Goal: Transaction & Acquisition: Book appointment/travel/reservation

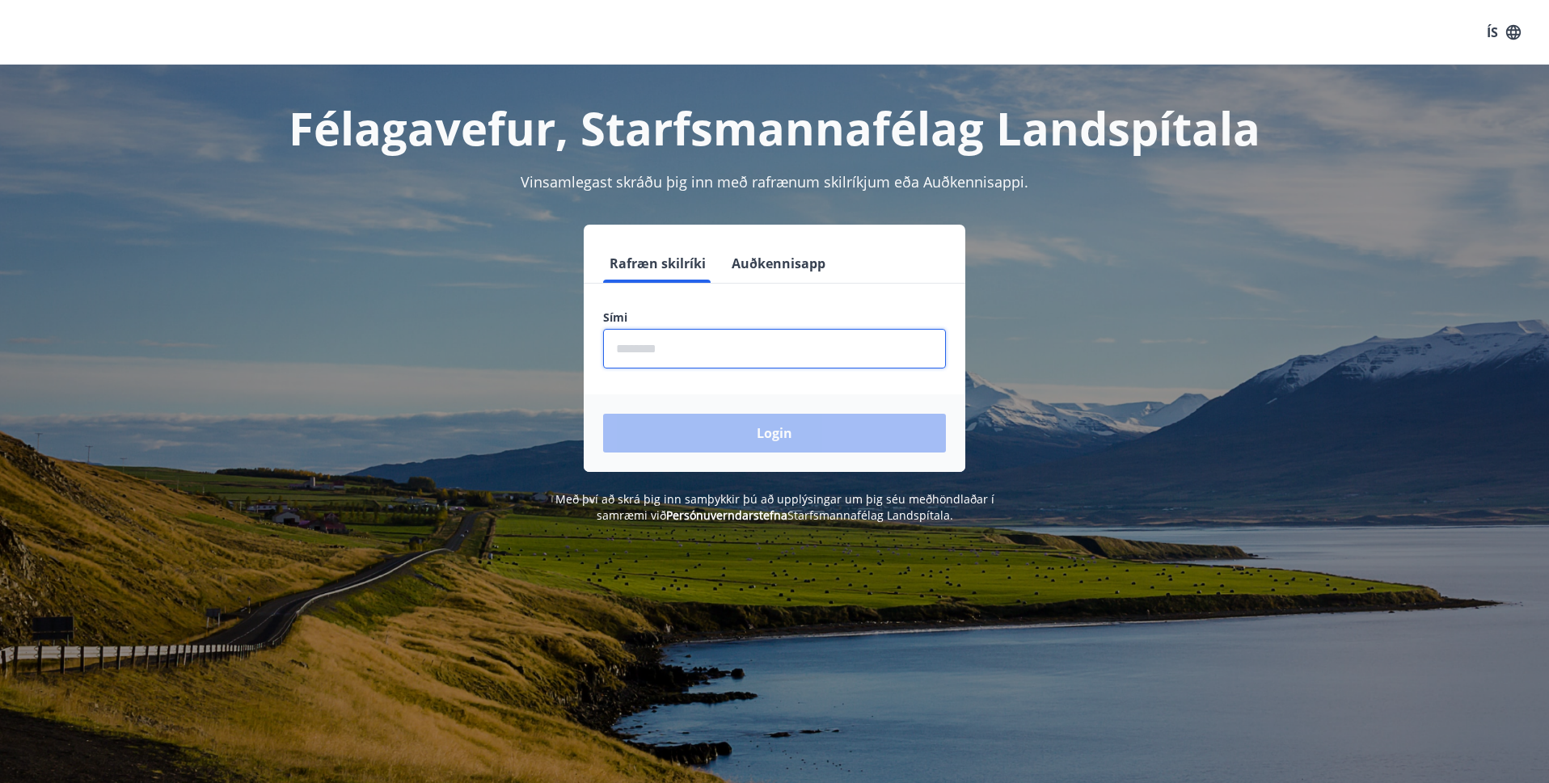
click at [733, 356] on input "phone" at bounding box center [774, 349] width 343 height 40
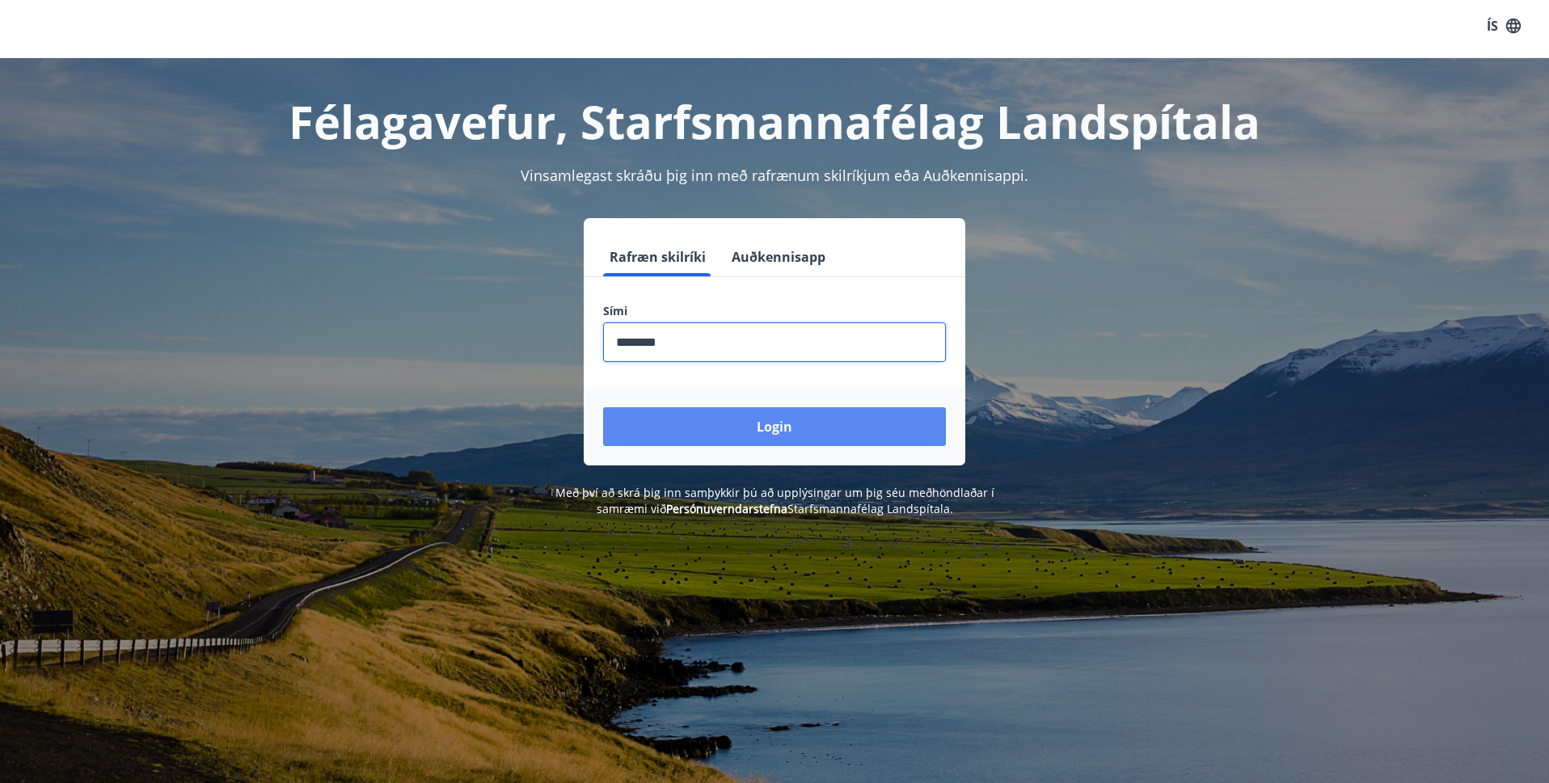
scroll to position [6, 1]
type input "********"
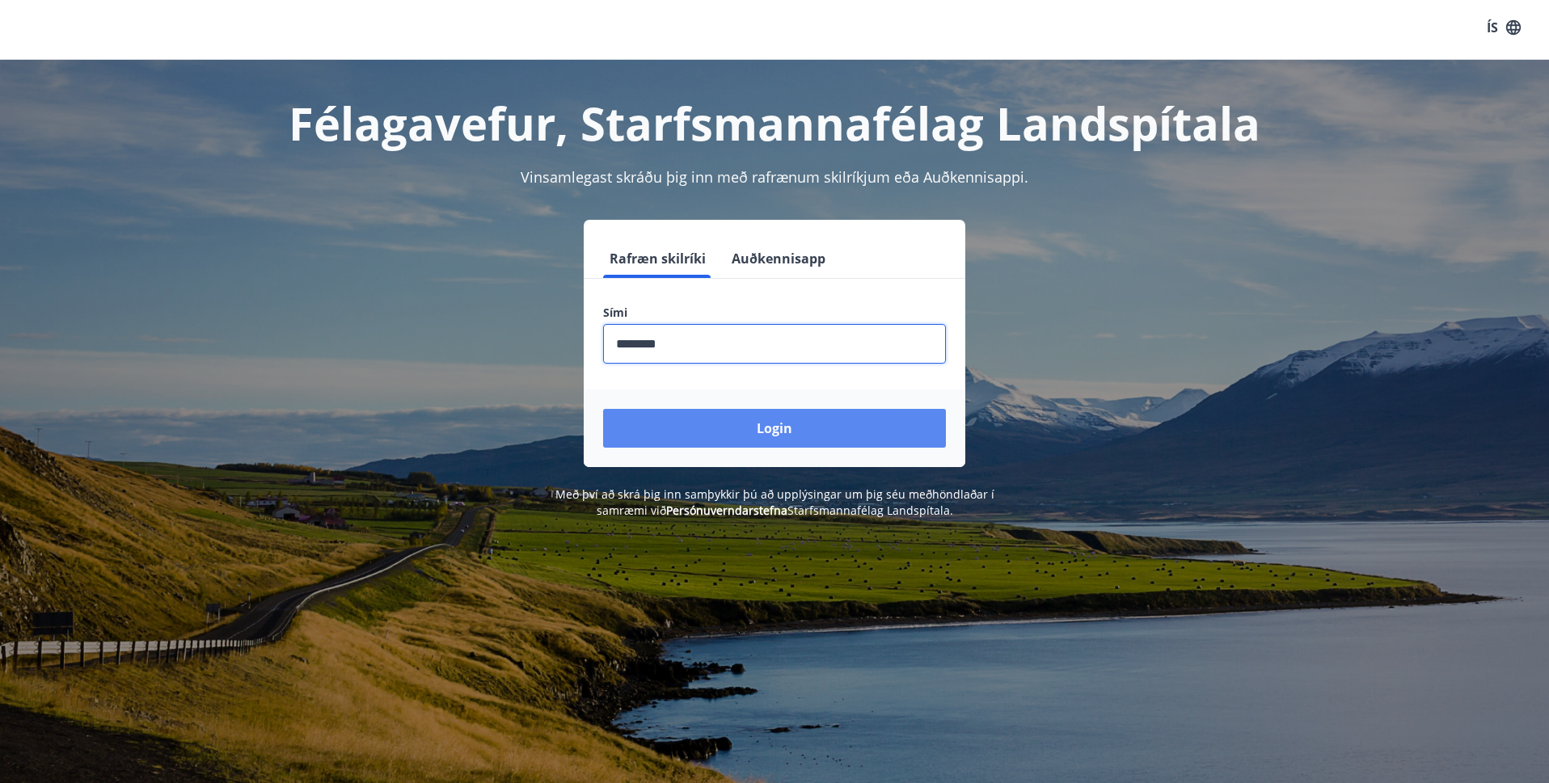
click at [756, 422] on button "Login" at bounding box center [774, 428] width 343 height 39
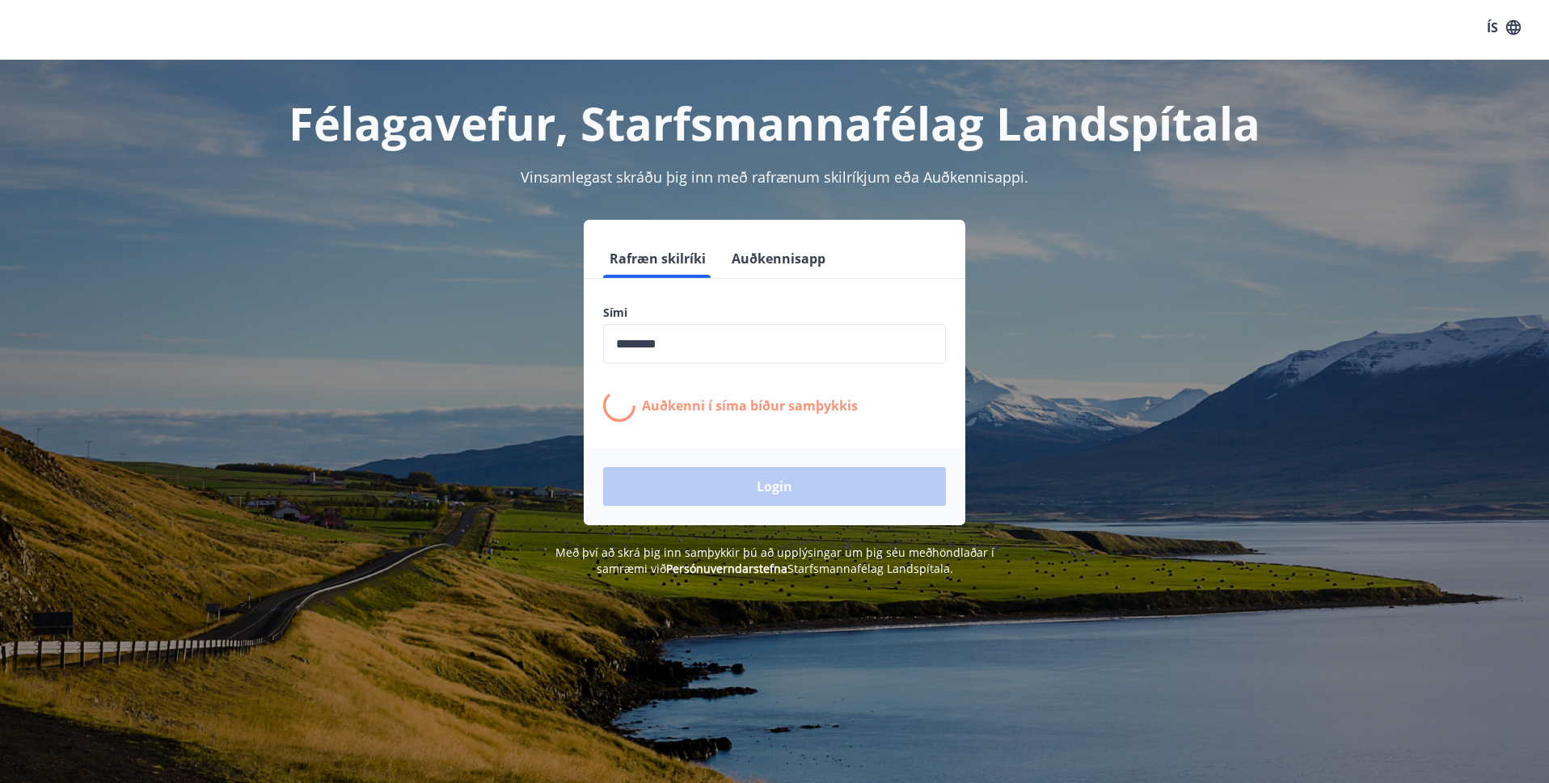
scroll to position [7, 0]
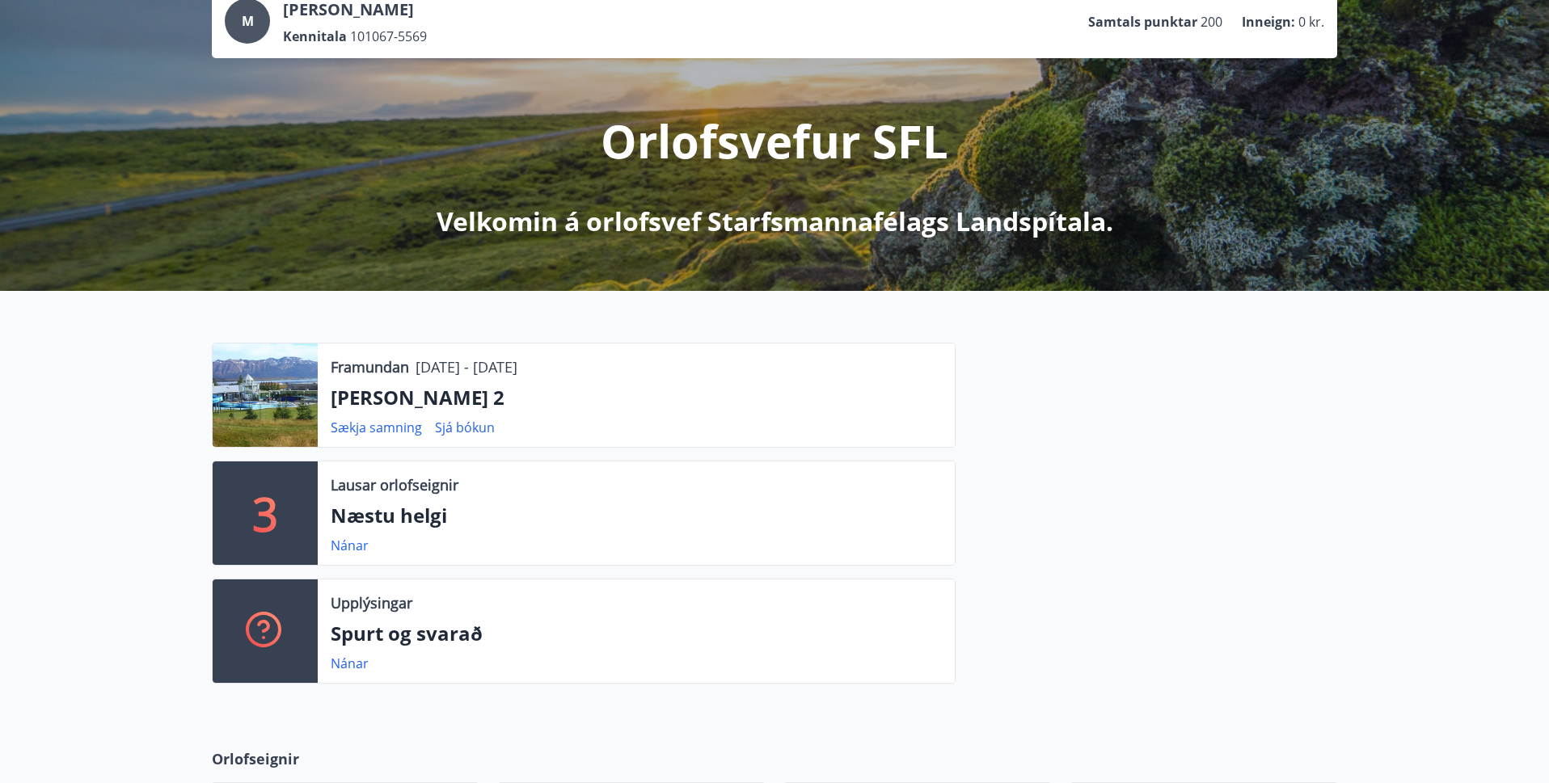
scroll to position [107, 0]
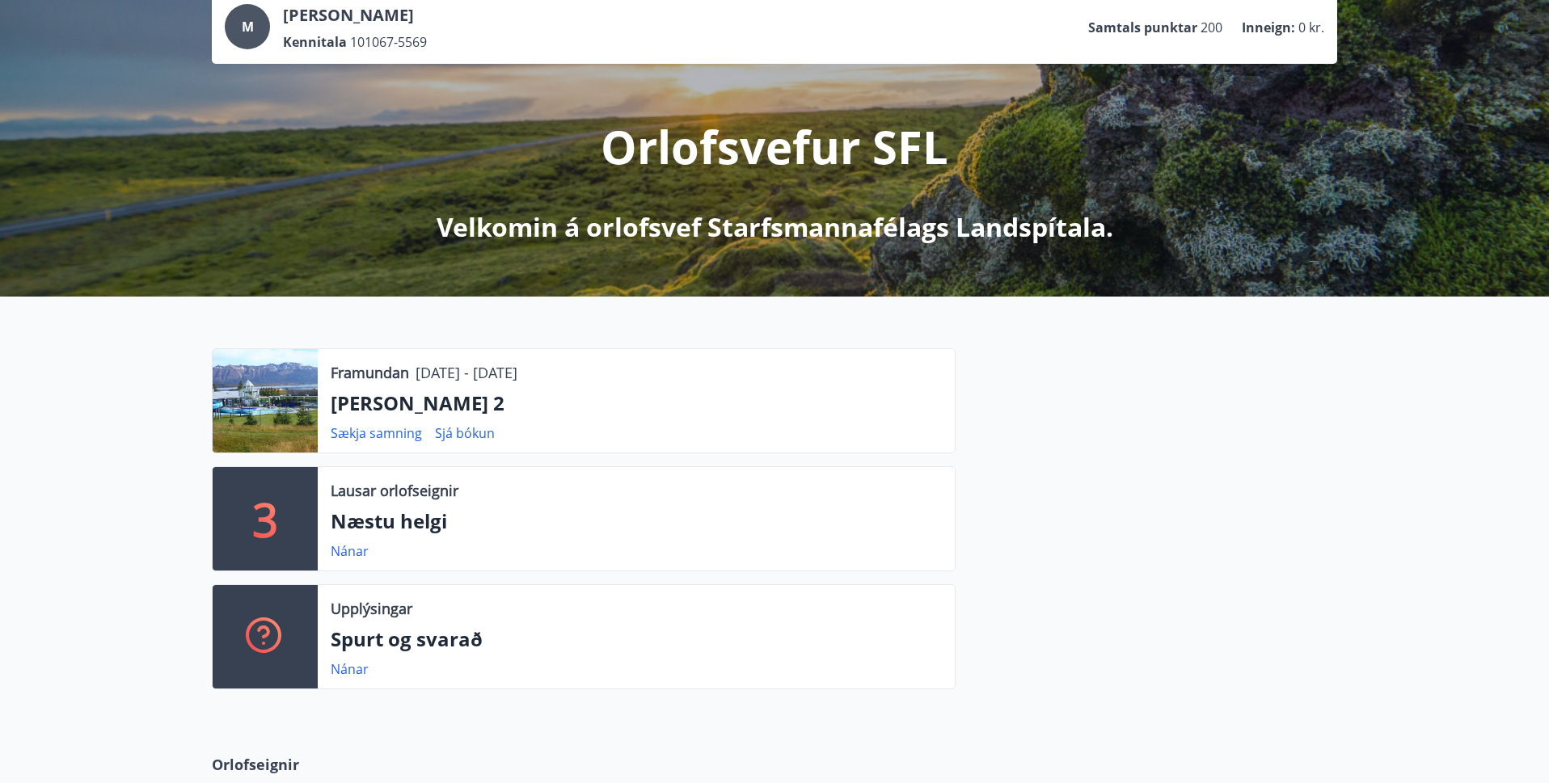
click at [265, 520] on p "3" at bounding box center [265, 518] width 26 height 61
click at [349, 550] on link "Nánar" at bounding box center [350, 551] width 38 height 18
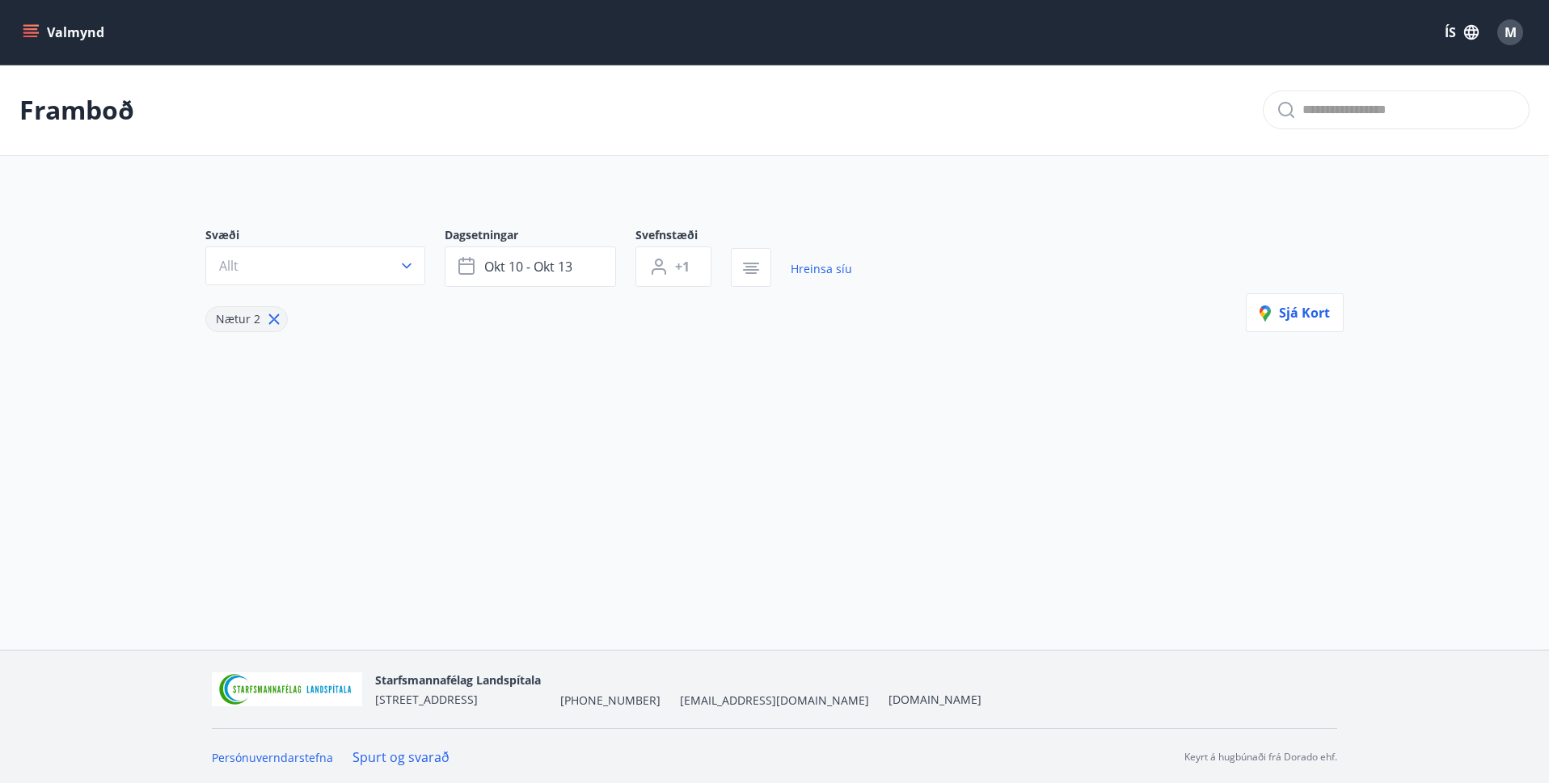
type input "*"
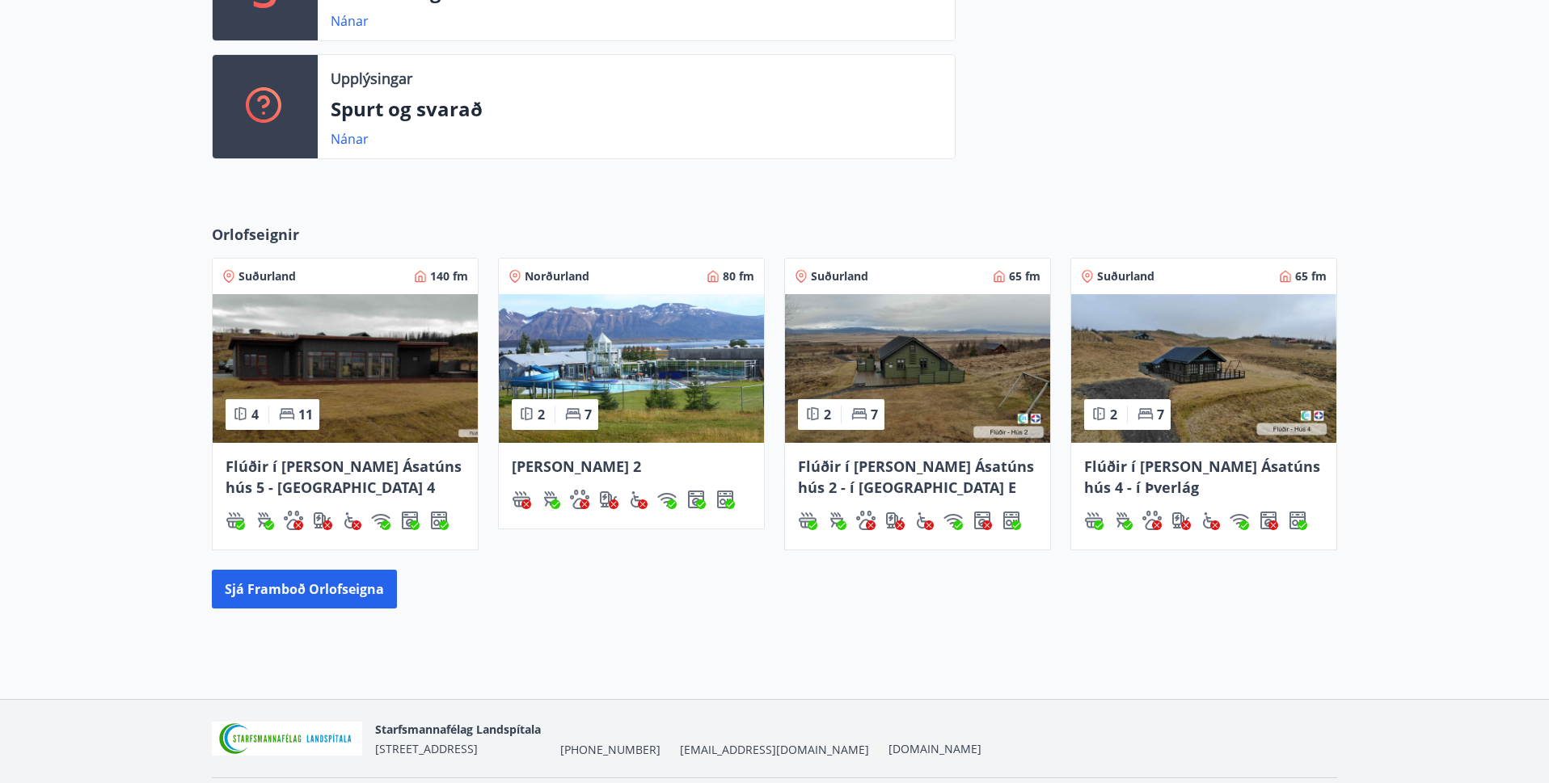
scroll to position [636, 0]
click at [553, 457] on div "Dalvík - Lynghólar 2" at bounding box center [631, 467] width 239 height 21
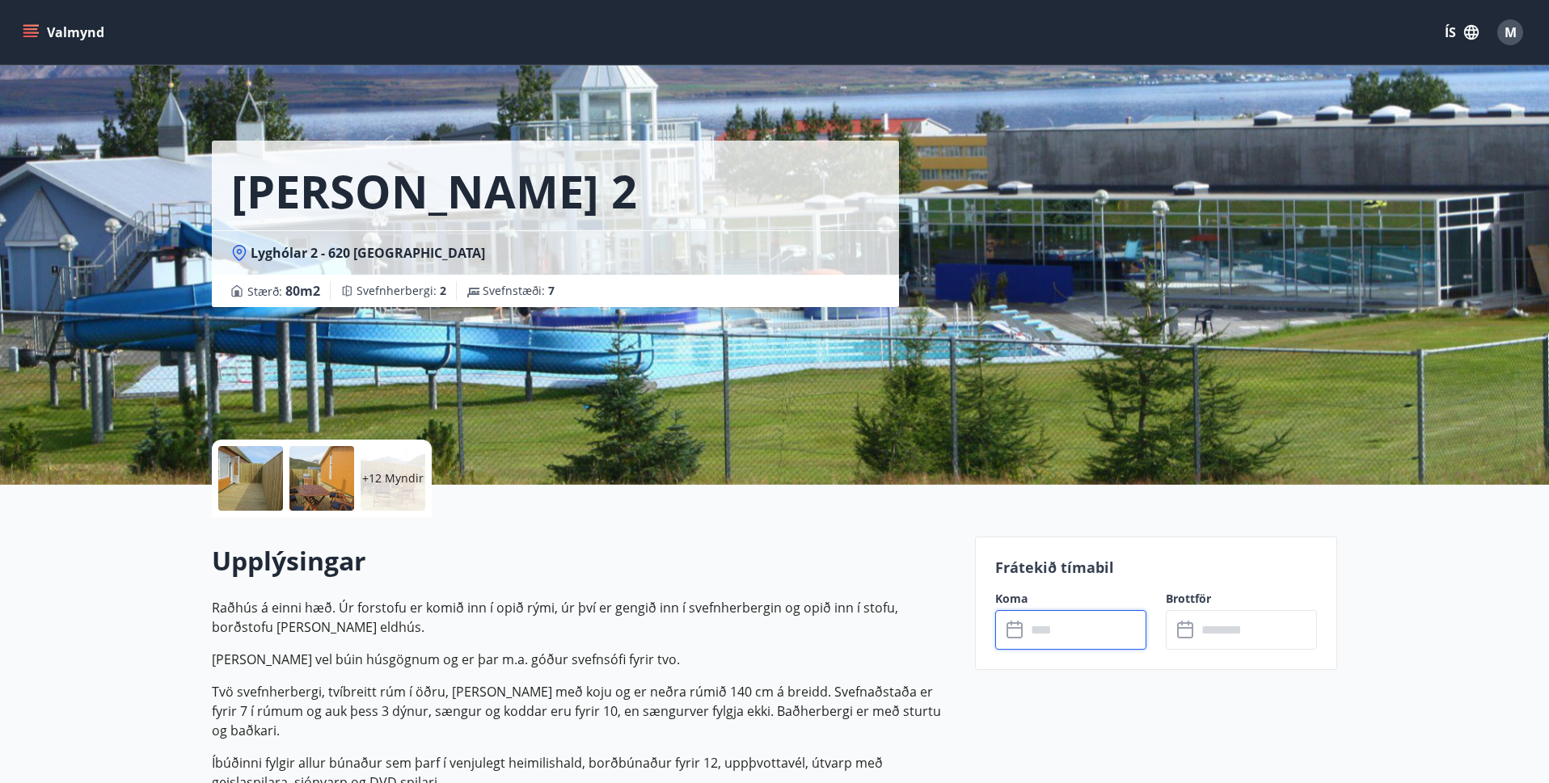
click at [1052, 630] on input "text" at bounding box center [1086, 630] width 120 height 40
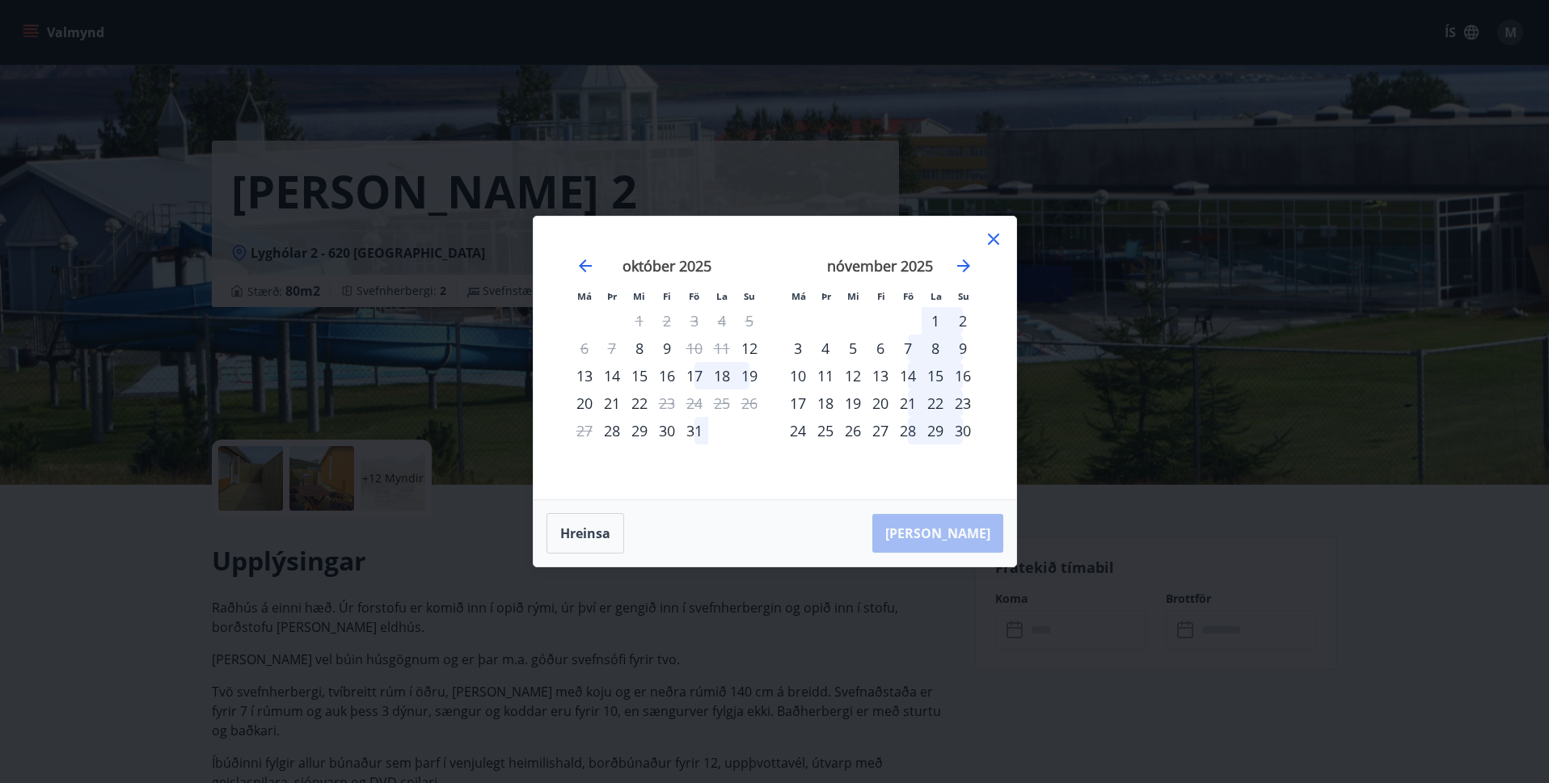
click at [668, 345] on div "9" at bounding box center [666, 348] width 27 height 27
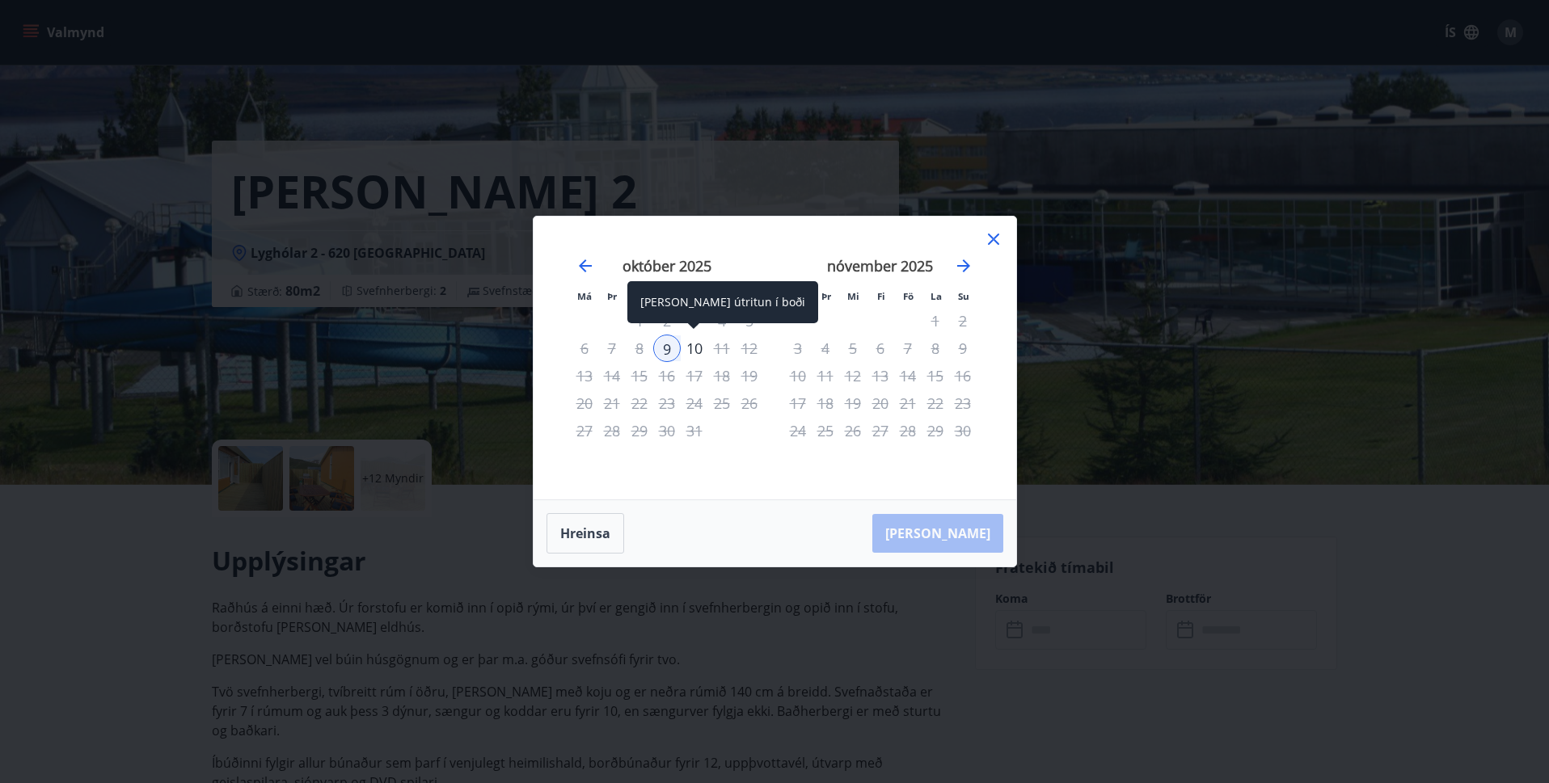
click at [696, 347] on div "10" at bounding box center [694, 348] width 27 height 27
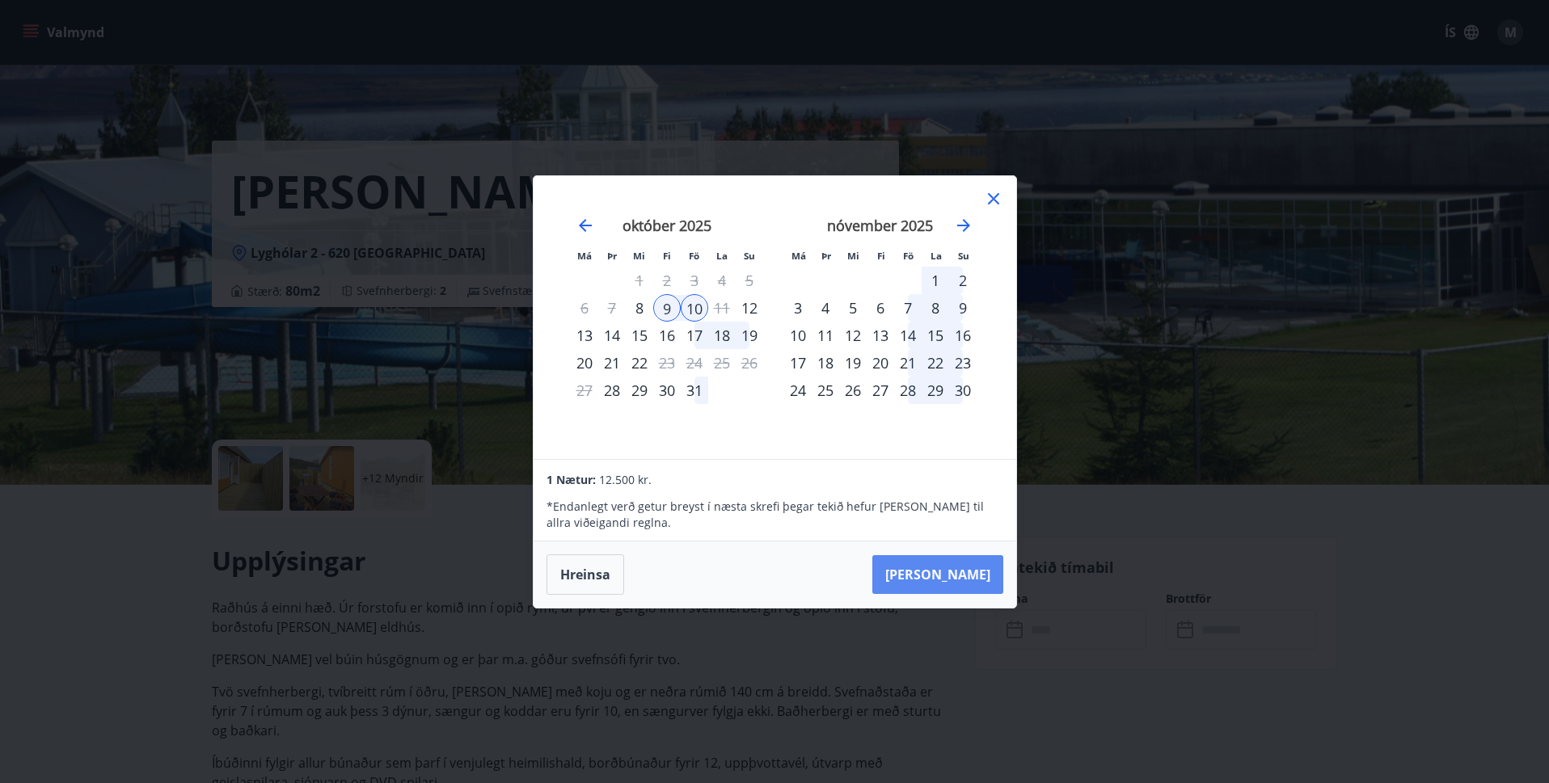
click at [955, 576] on button "Taka Frá" at bounding box center [937, 574] width 131 height 39
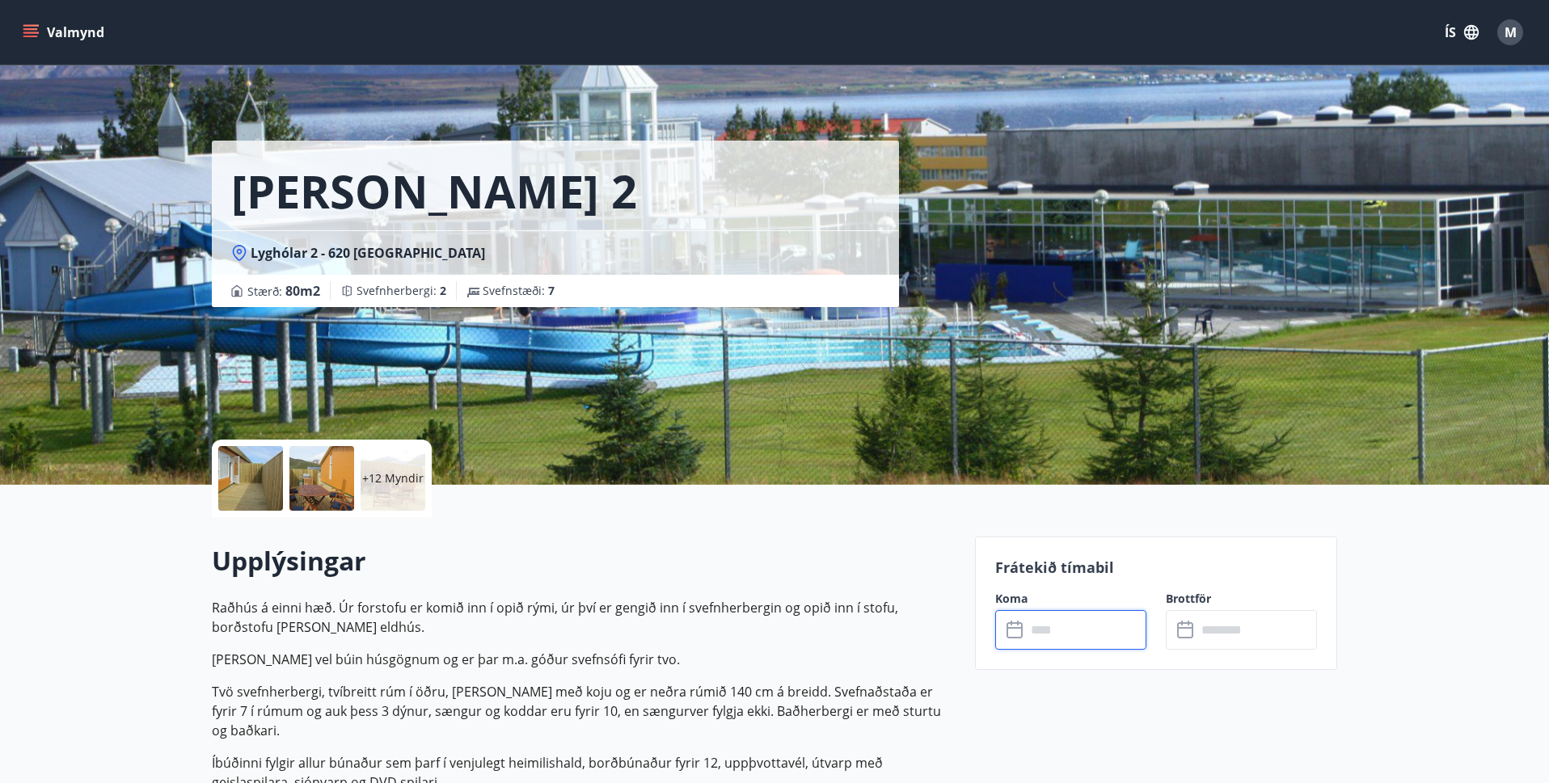
type input "******"
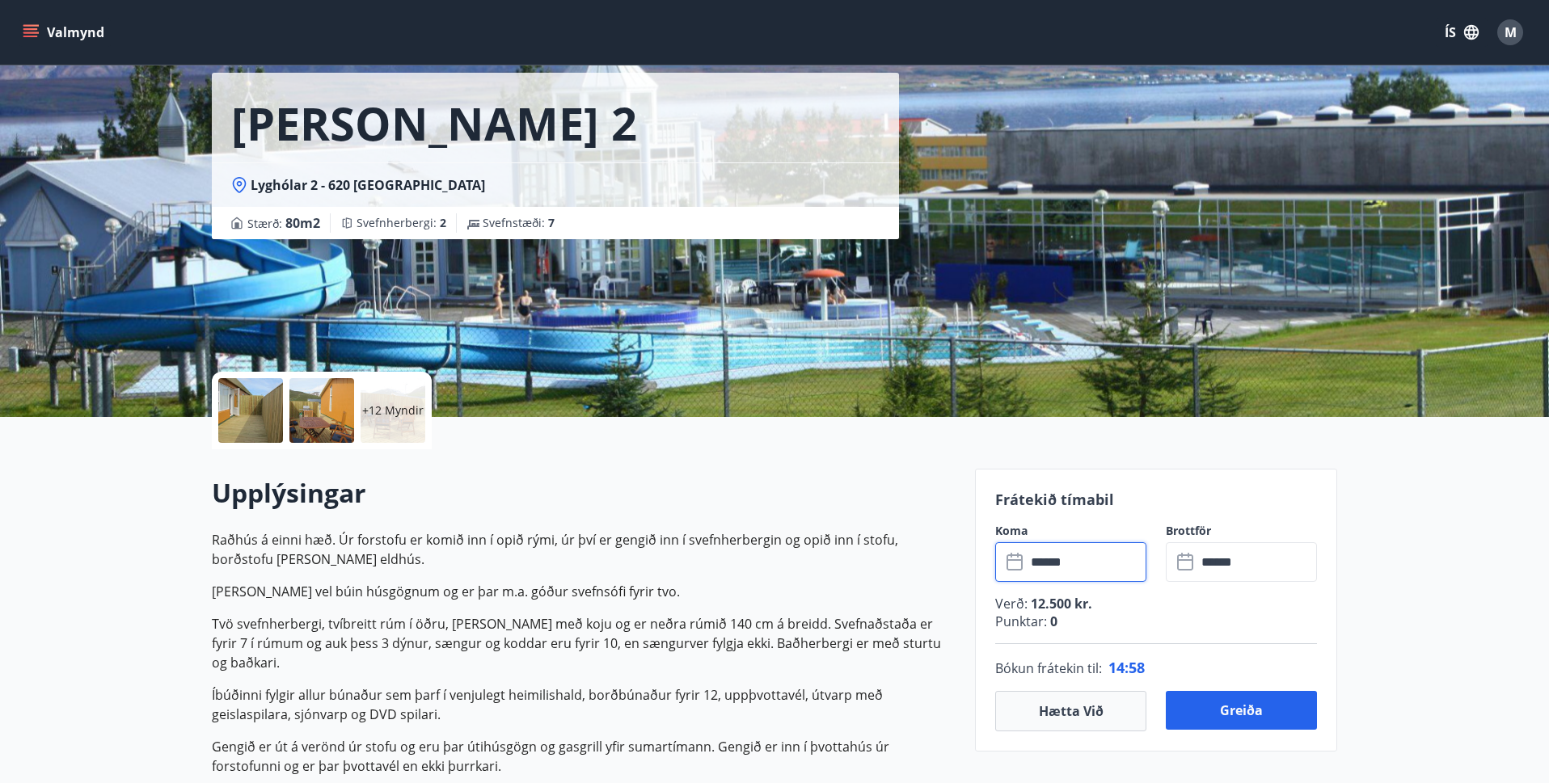
scroll to position [67, 0]
click at [1264, 710] on button "Greiða" at bounding box center [1241, 711] width 151 height 39
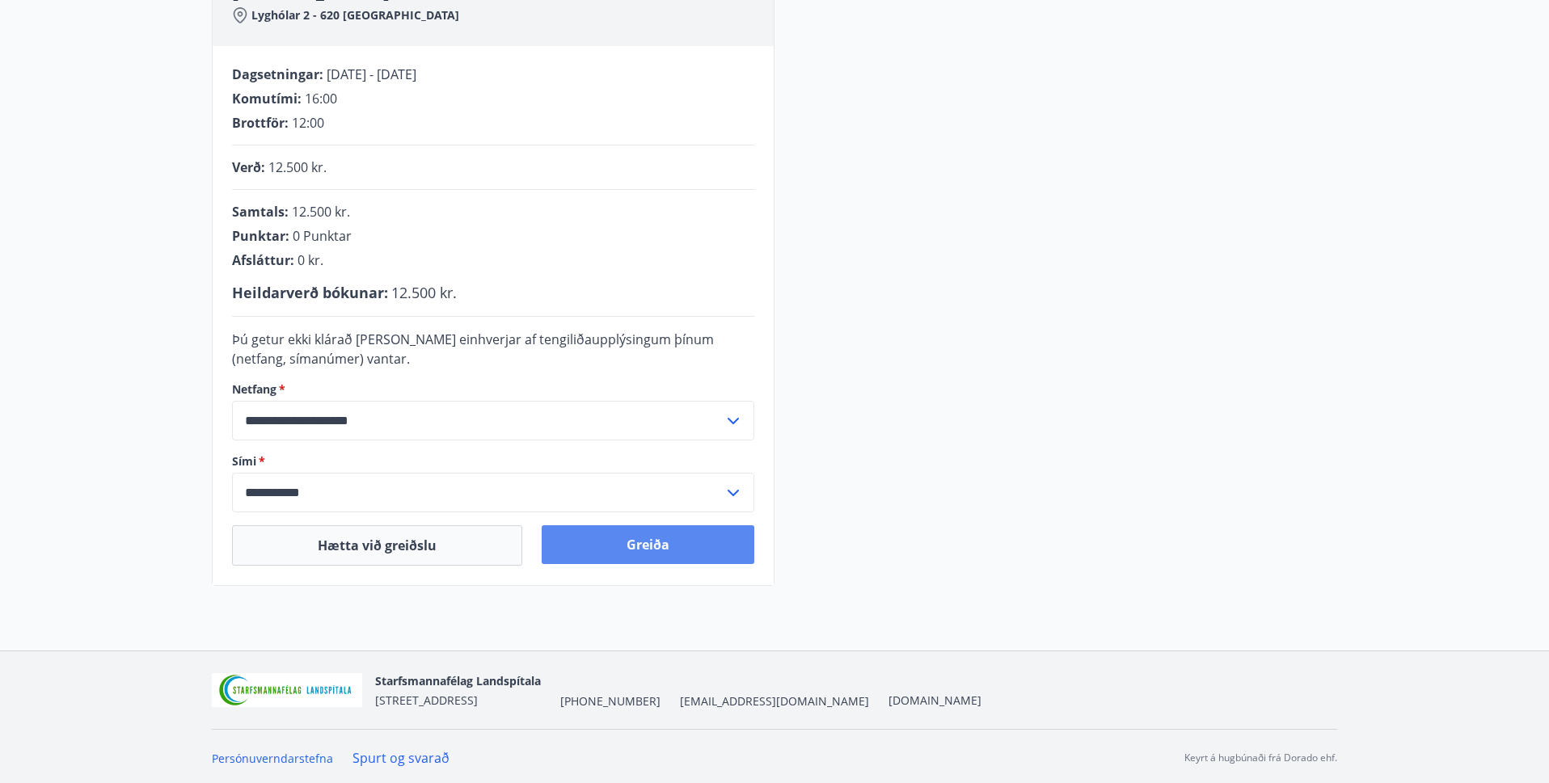
scroll to position [283, 0]
click at [650, 546] on button "Greiða" at bounding box center [648, 544] width 213 height 39
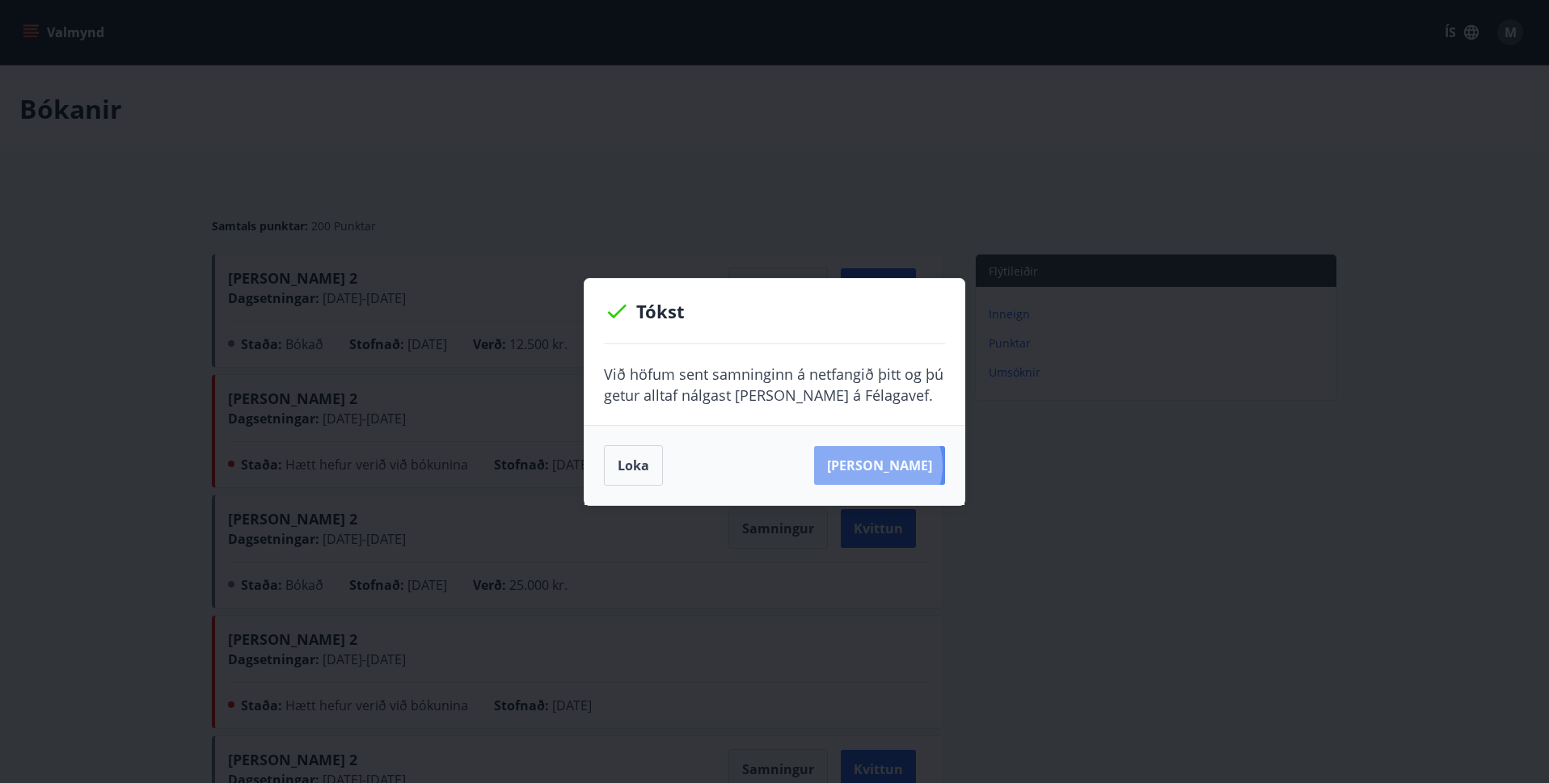
click at [903, 466] on button "[PERSON_NAME]" at bounding box center [879, 465] width 131 height 39
click at [886, 464] on button "Sjá samning" at bounding box center [879, 465] width 131 height 39
click at [638, 470] on button "Loka" at bounding box center [633, 465] width 59 height 40
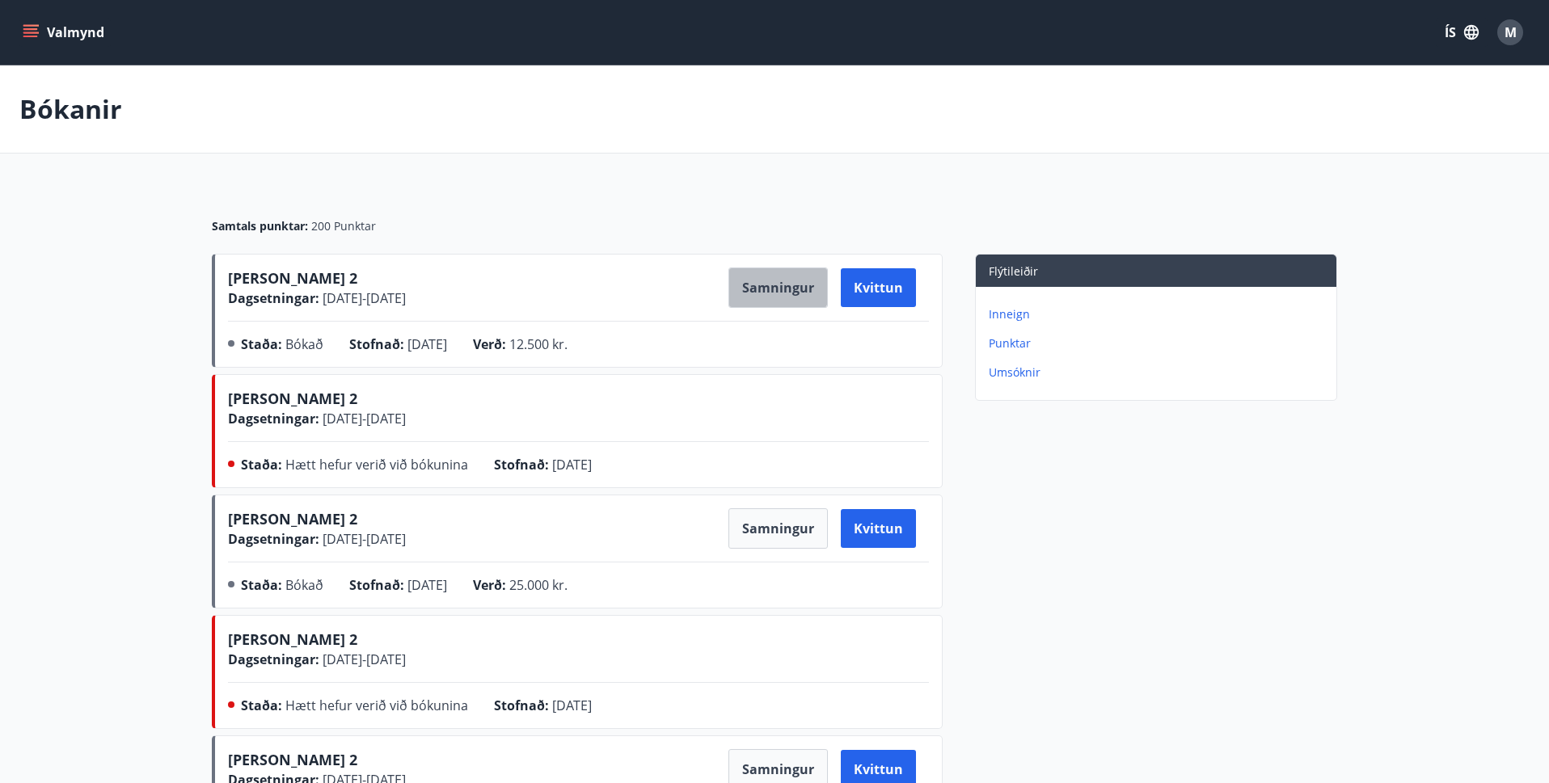
click at [766, 287] on button "Samningur" at bounding box center [777, 288] width 99 height 40
click at [1518, 30] on div "M" at bounding box center [1510, 32] width 26 height 26
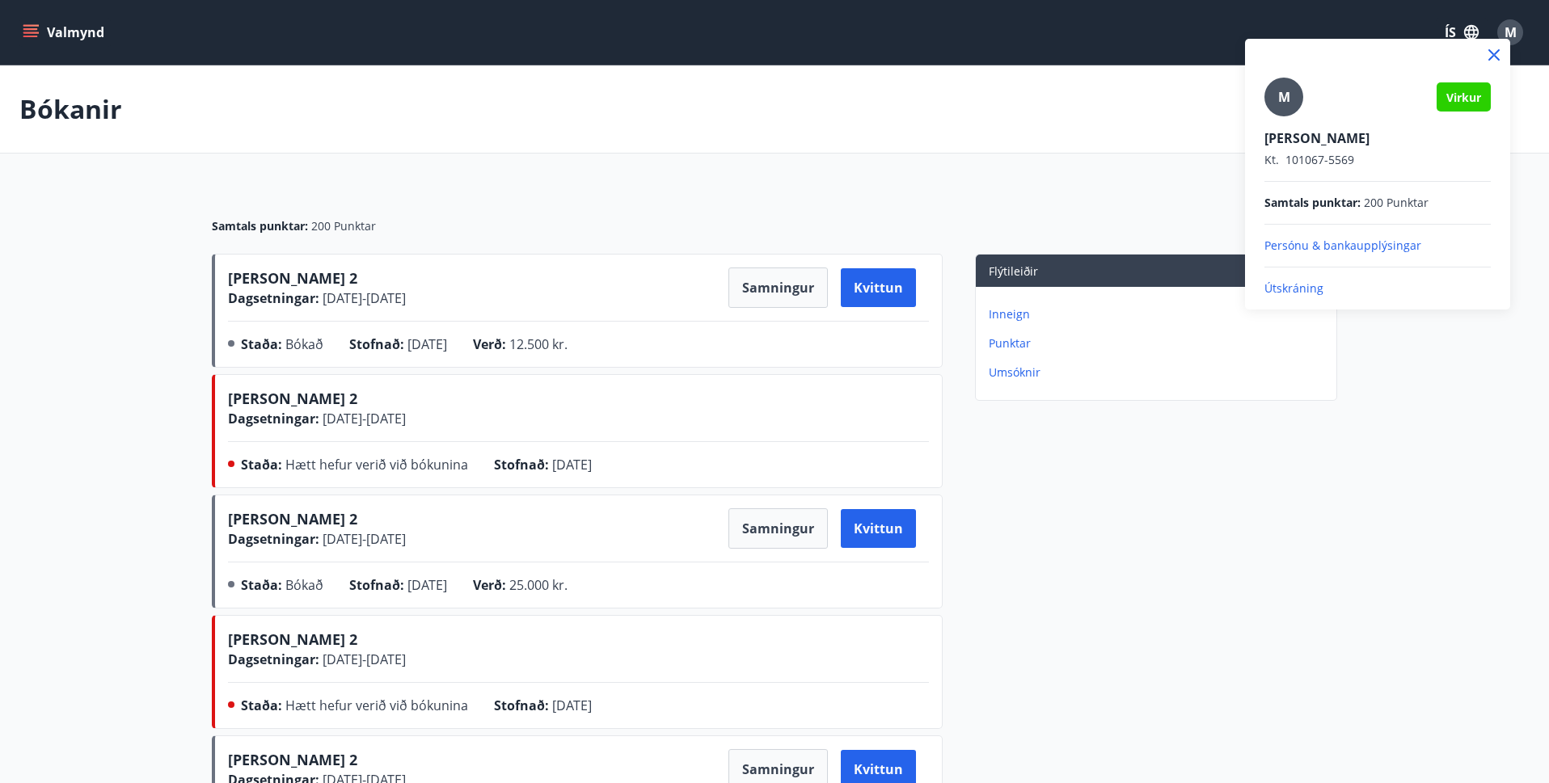
click at [1280, 289] on p "Útskráning" at bounding box center [1377, 288] width 226 height 16
